Goal: Navigation & Orientation: Understand site structure

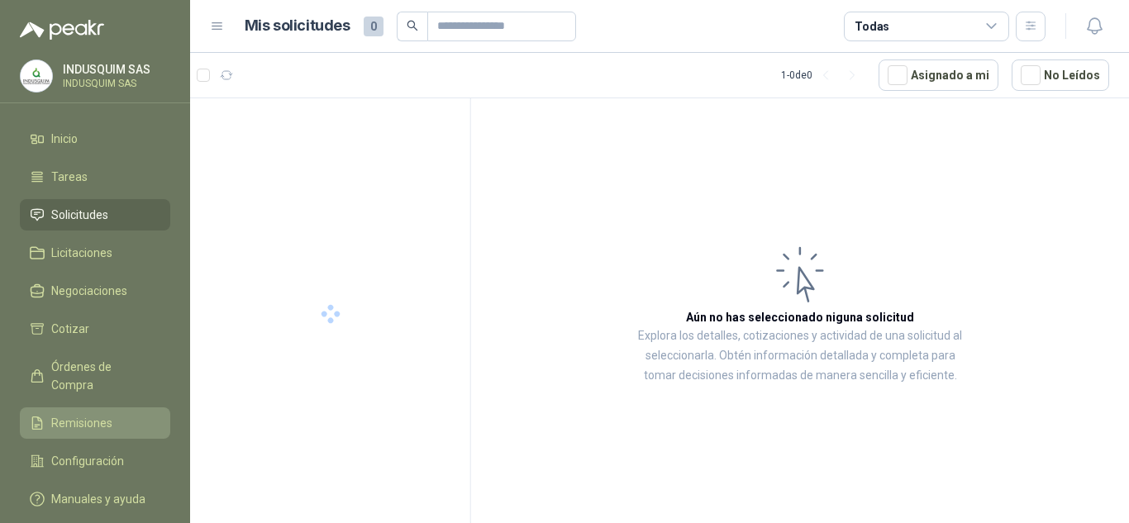
click at [79, 414] on span "Remisiones" at bounding box center [81, 423] width 61 height 18
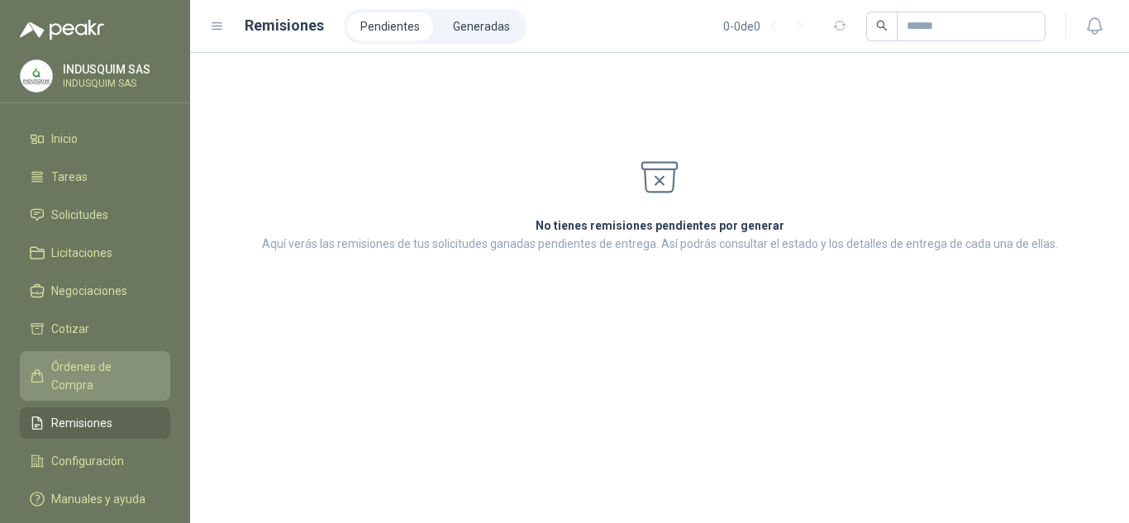
click at [117, 360] on span "Órdenes de Compra" at bounding box center [102, 376] width 103 height 36
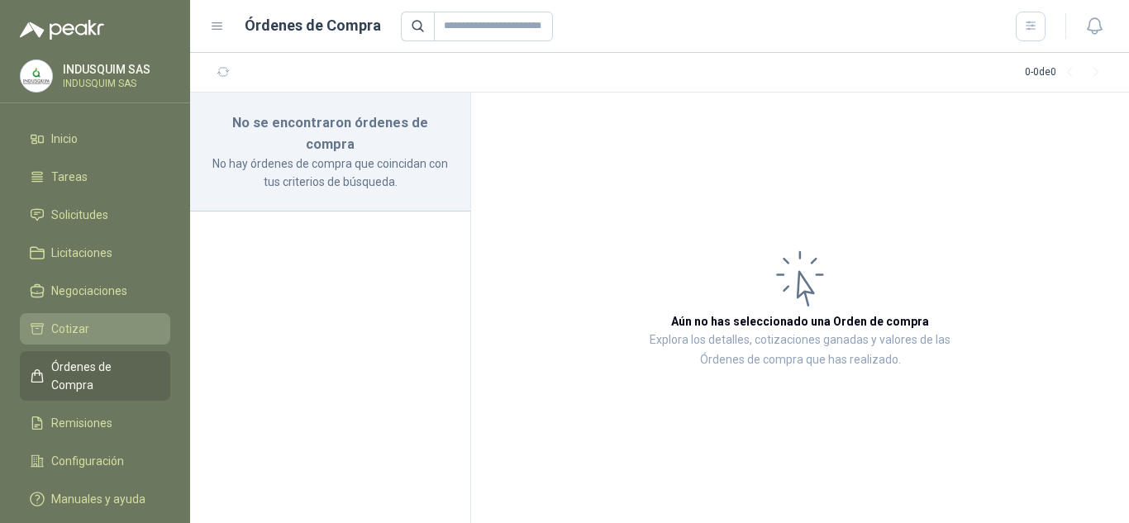
click at [89, 342] on link "Cotizar" at bounding box center [95, 328] width 150 height 31
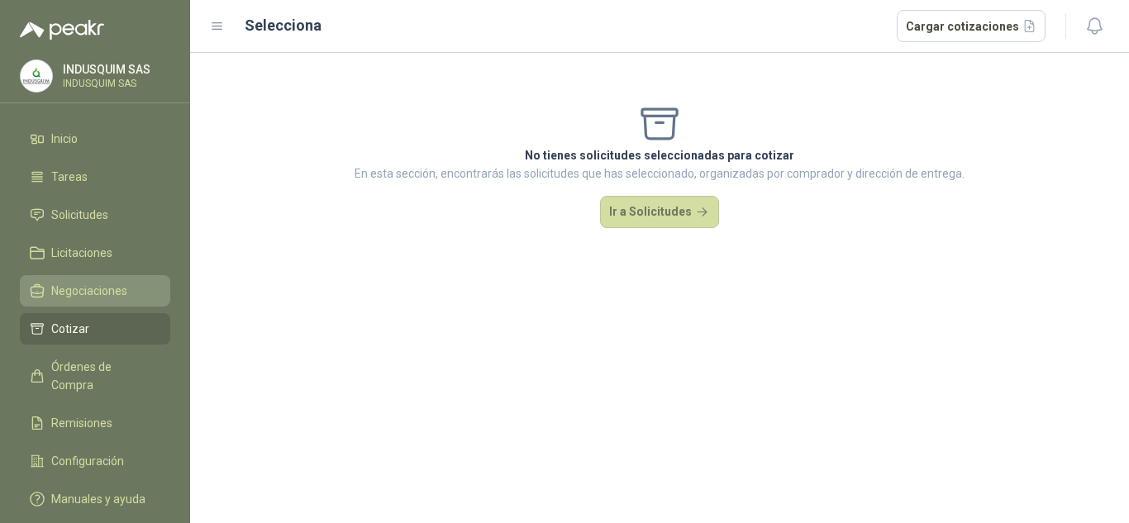
click at [120, 282] on span "Negociaciones" at bounding box center [89, 291] width 76 height 18
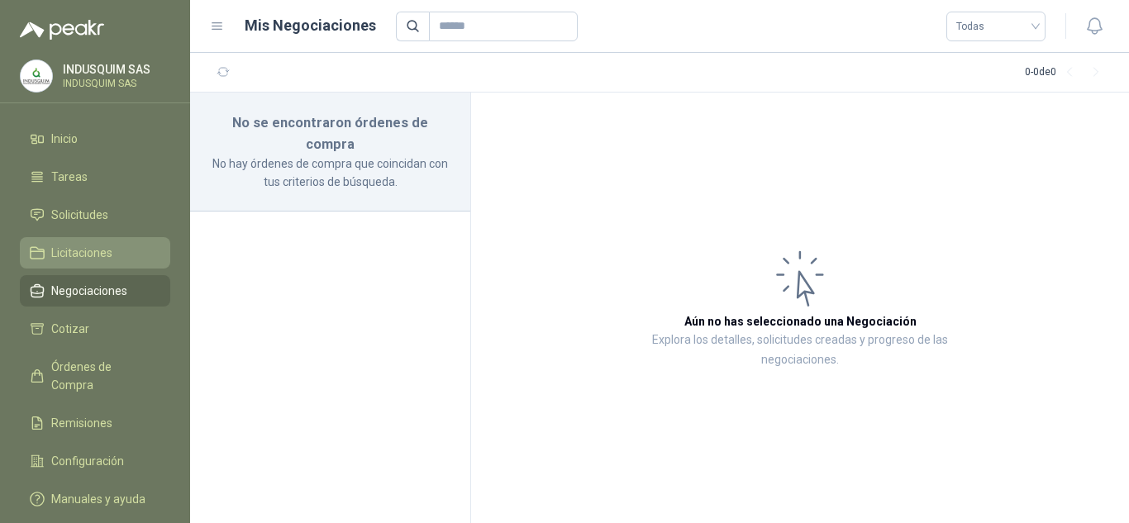
click at [126, 248] on li "Licitaciones" at bounding box center [95, 253] width 131 height 18
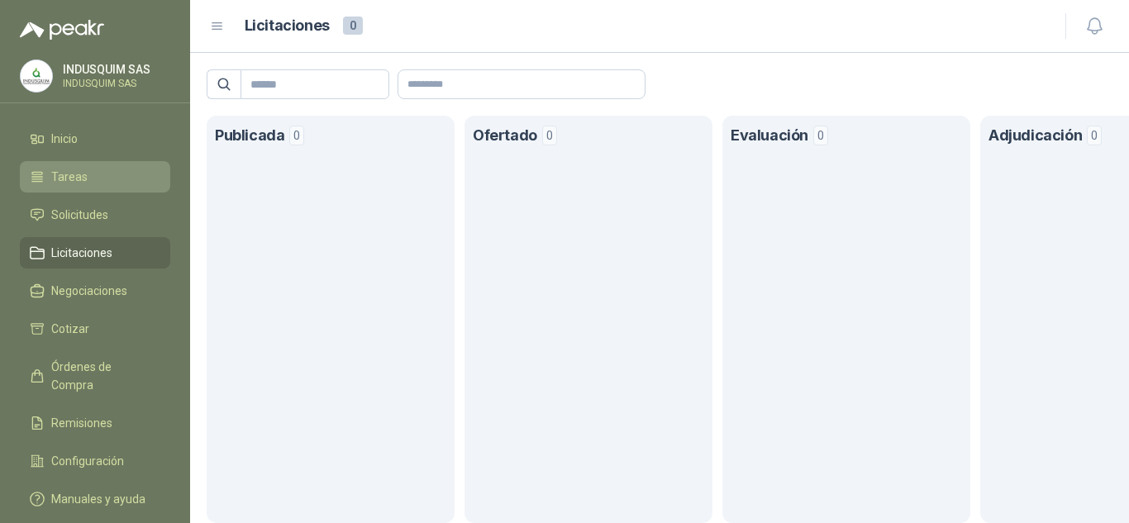
click at [123, 183] on li "Tareas" at bounding box center [95, 177] width 131 height 18
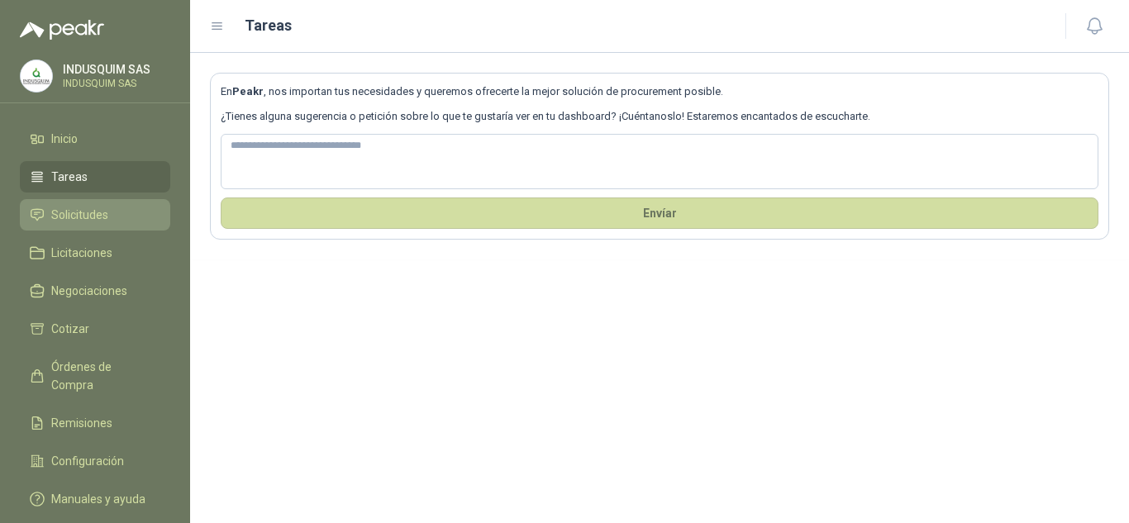
click at [121, 215] on li "Solicitudes" at bounding box center [95, 215] width 131 height 18
